Goal: Task Accomplishment & Management: Manage account settings

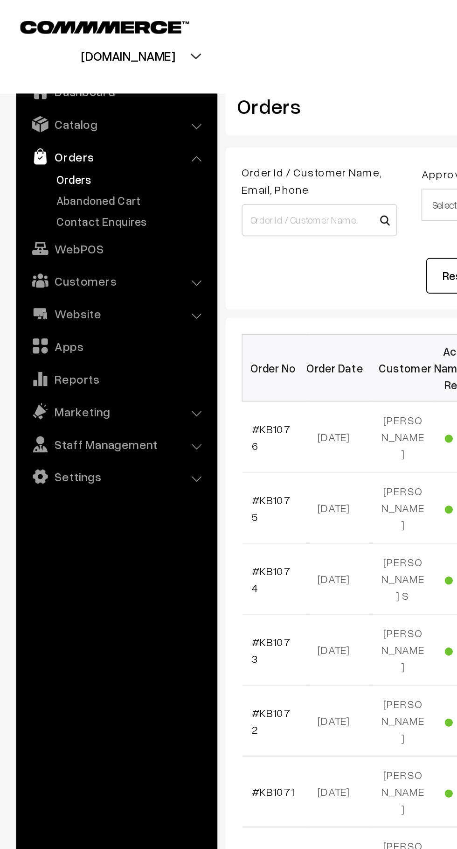
click at [79, 112] on link "Abandoned Cart" at bounding box center [76, 116] width 92 height 10
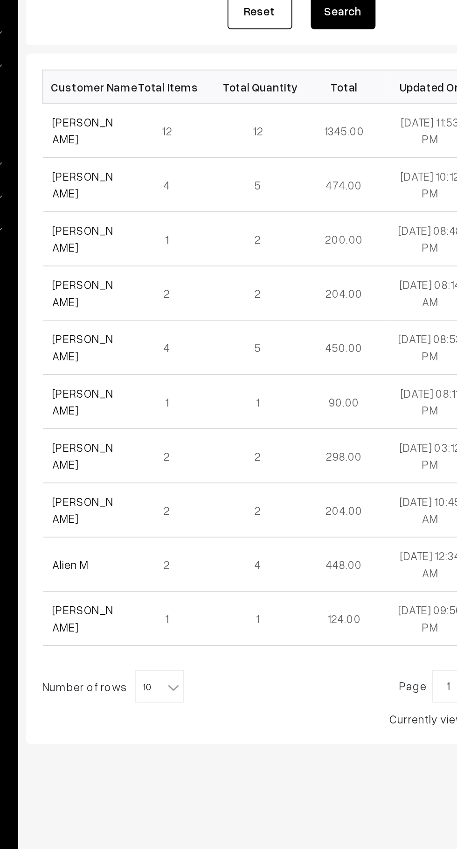
click at [171, 220] on link "Ismail Qureshi" at bounding box center [163, 219] width 35 height 18
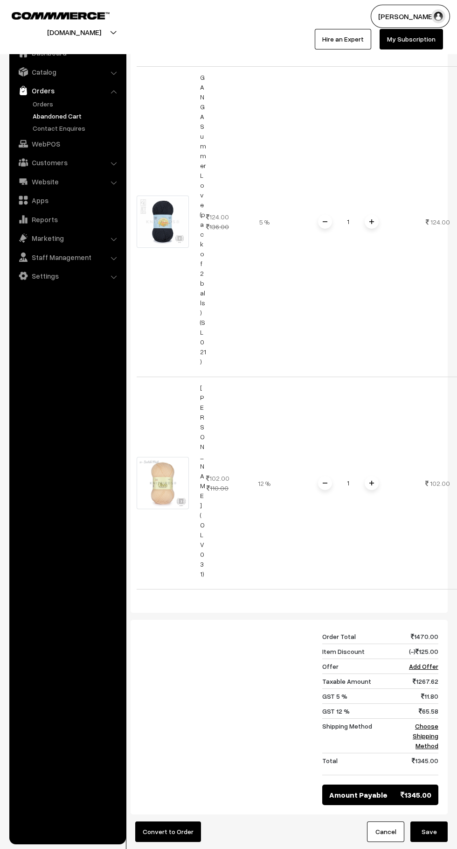
scroll to position [2755, 0]
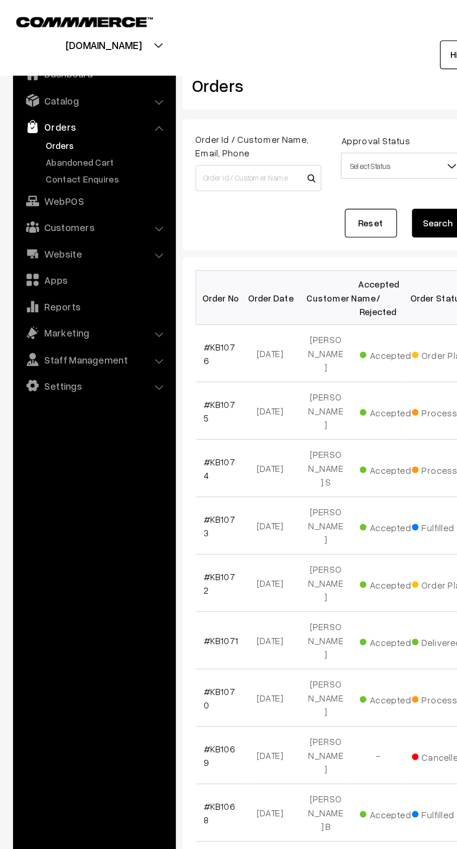
click at [96, 120] on link "Abandoned Cart" at bounding box center [76, 116] width 92 height 10
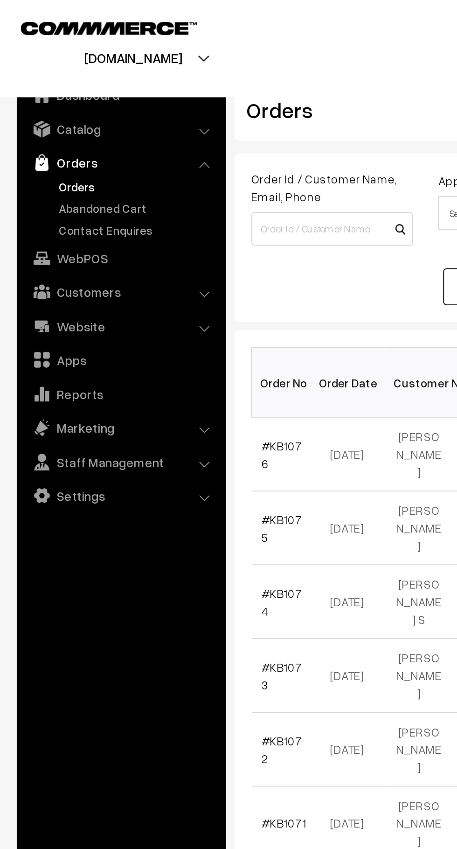
click at [77, 123] on link "Contact Enquires" at bounding box center [76, 128] width 92 height 10
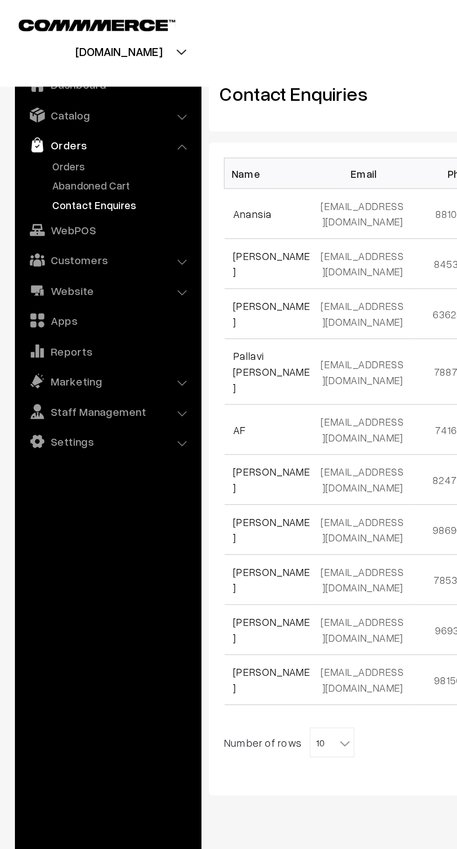
click at [81, 114] on link "Abandoned Cart" at bounding box center [76, 116] width 92 height 10
